Goal: Information Seeking & Learning: Learn about a topic

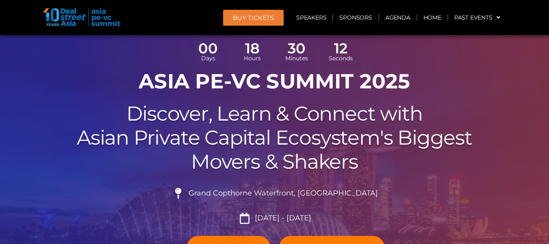
scroll to position [76, 0]
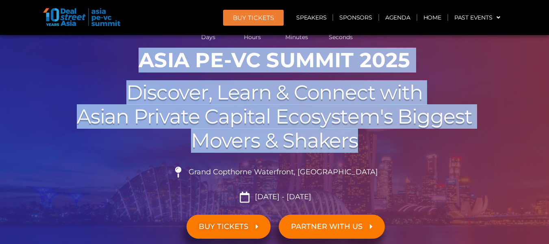
drag, startPoint x: 139, startPoint y: 59, endPoint x: 383, endPoint y: 148, distance: 259.6
click at [383, 148] on div "00 Days 18 Hours 30 Minutes 10 Seconds ASIA PE-VC Summit 2025 Discover, Learn &…" at bounding box center [275, 153] width 464 height 291
copy div "ASIA PE-VC Summit 2025 Discover, Learn & Connect with Asian Private Capital Eco…"
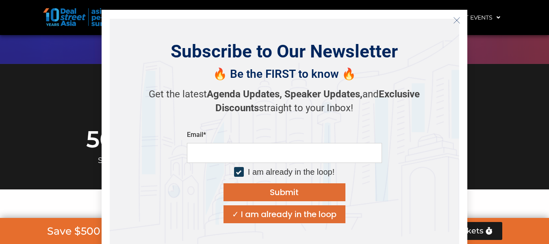
scroll to position [369, 0]
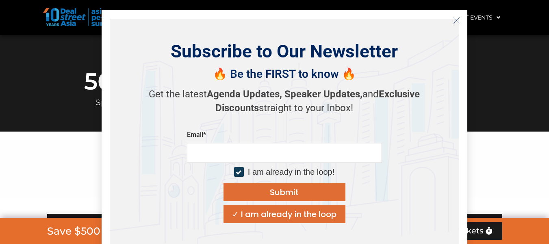
click at [462, 20] on button "Close" at bounding box center [457, 20] width 13 height 13
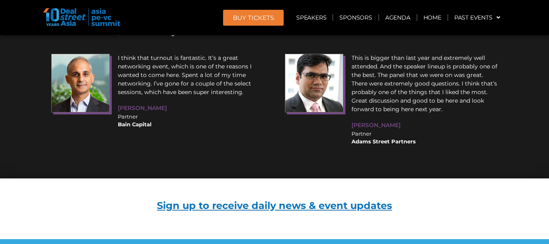
scroll to position [10354, 0]
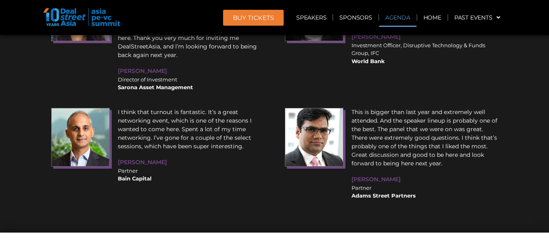
click at [396, 22] on link "Agenda" at bounding box center [397, 17] width 37 height 19
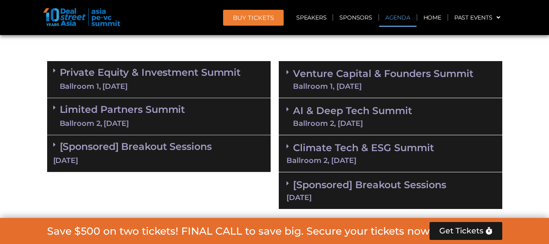
scroll to position [522, 0]
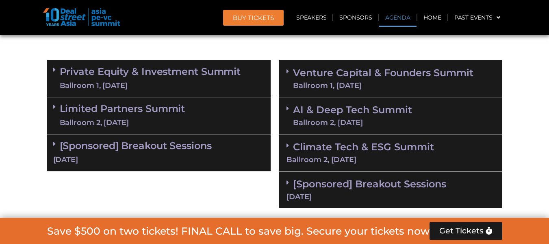
click at [366, 148] on link "Climate Tech & ESG Summit Ballroom 2, [DATE]" at bounding box center [391, 152] width 208 height 22
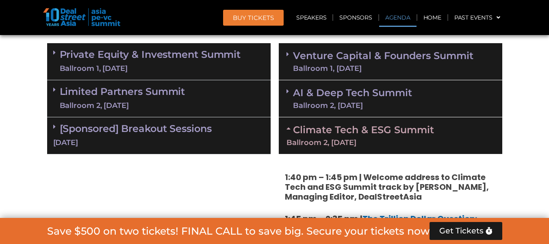
scroll to position [540, 0]
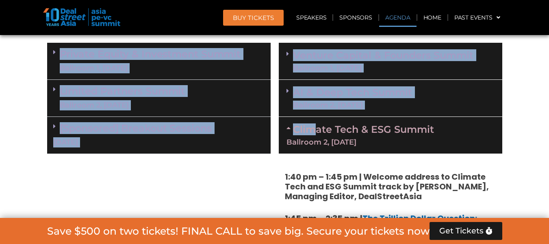
drag, startPoint x: 28, startPoint y: 42, endPoint x: 312, endPoint y: 131, distance: 298.2
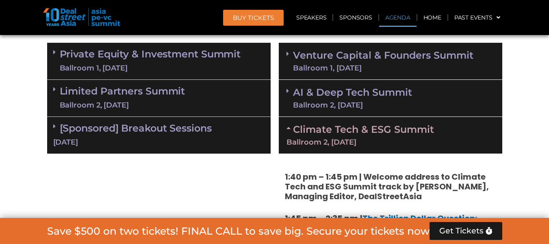
drag, startPoint x: 374, startPoint y: 150, endPoint x: 57, endPoint y: 50, distance: 332.0
copy div "Loremip Dolors & Ametconsec Adipis Elitsedd 5, 87 Eius 1:74 te – 0:05 in | Utla…"
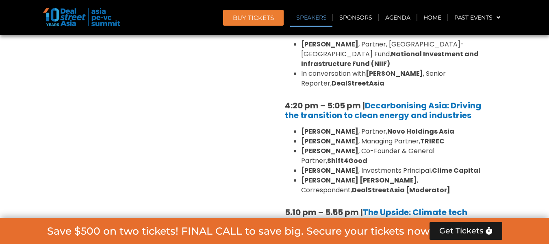
scroll to position [1069, 0]
